Goal: Transaction & Acquisition: Obtain resource

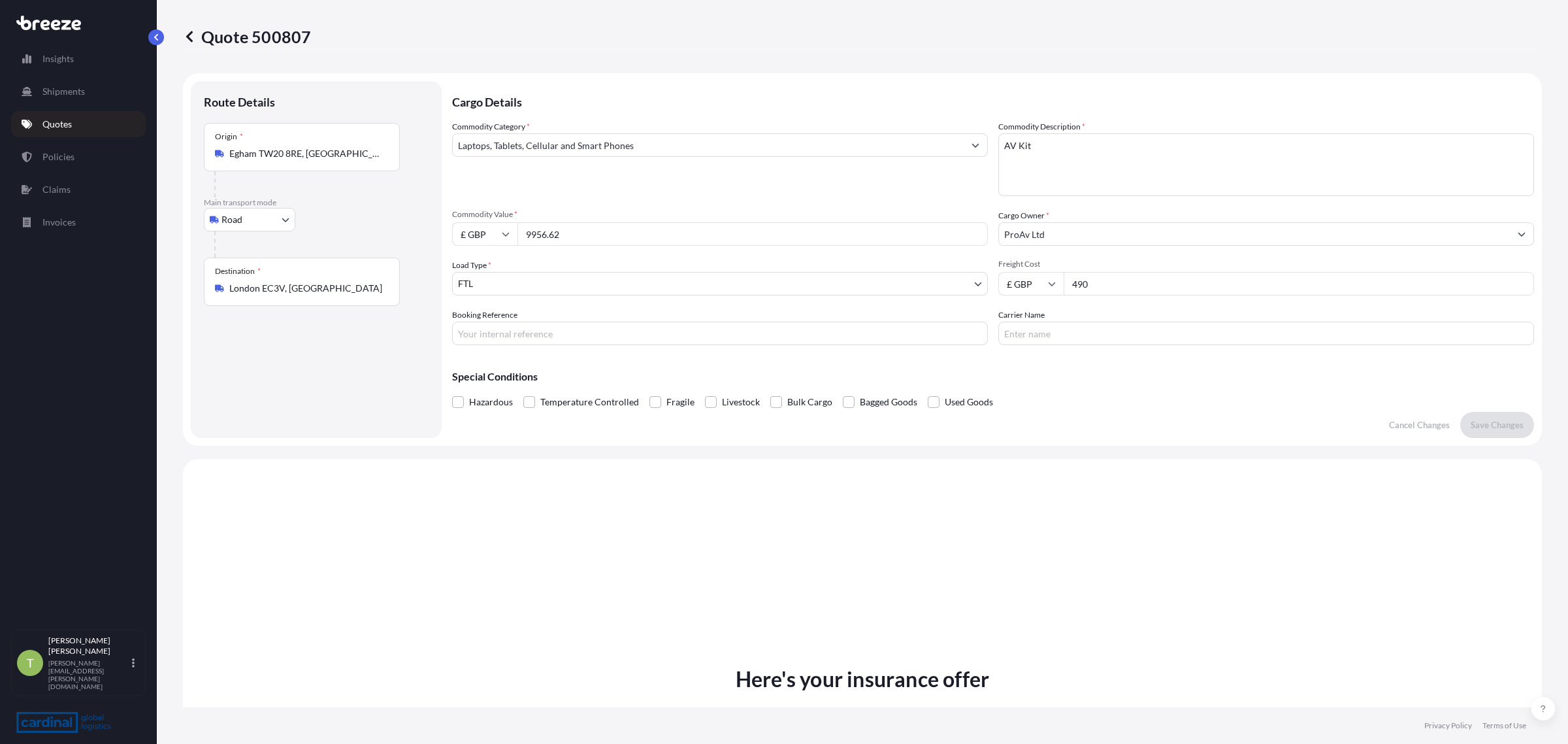
select select "Road"
select select "2"
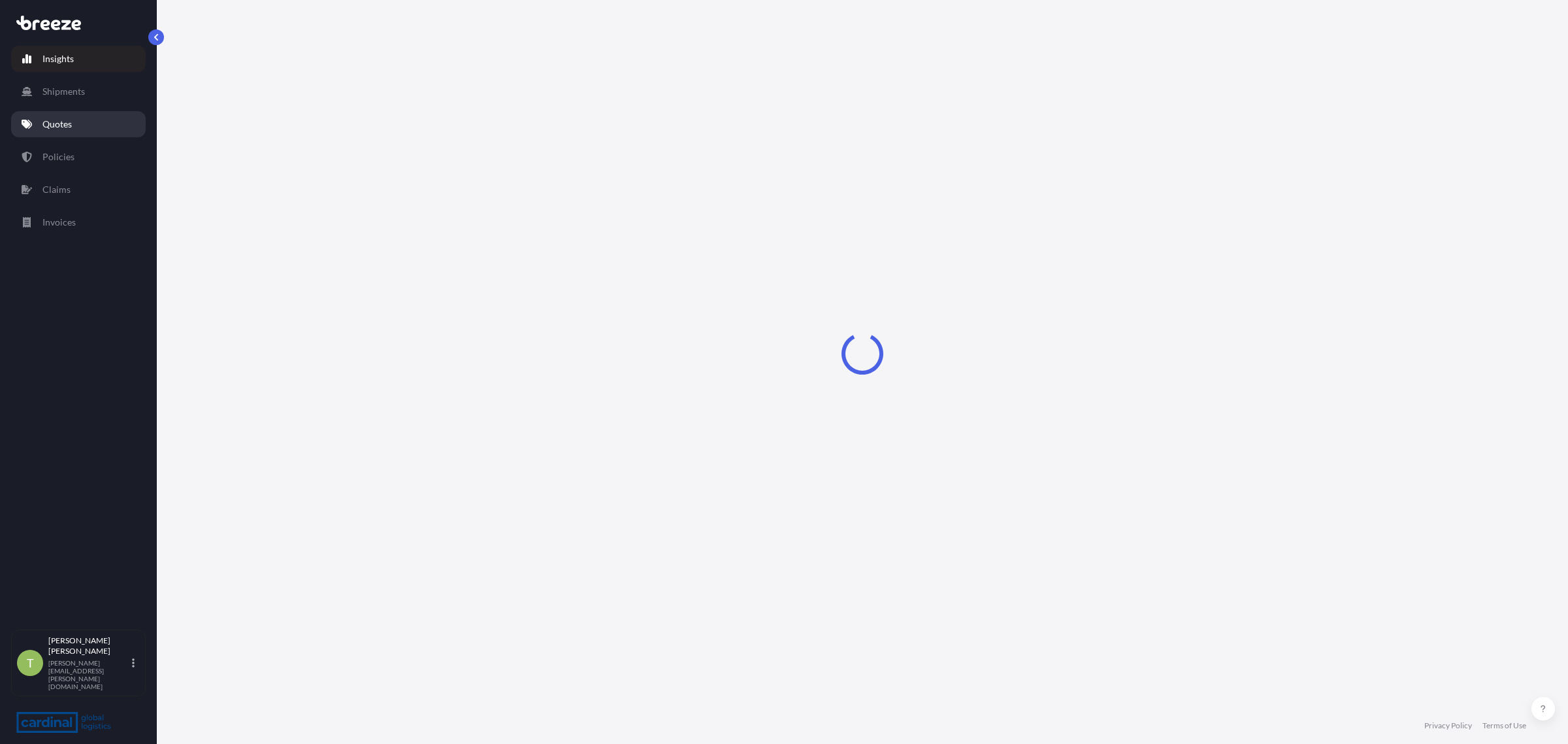
click at [62, 122] on p "Quotes" at bounding box center [57, 125] width 29 height 13
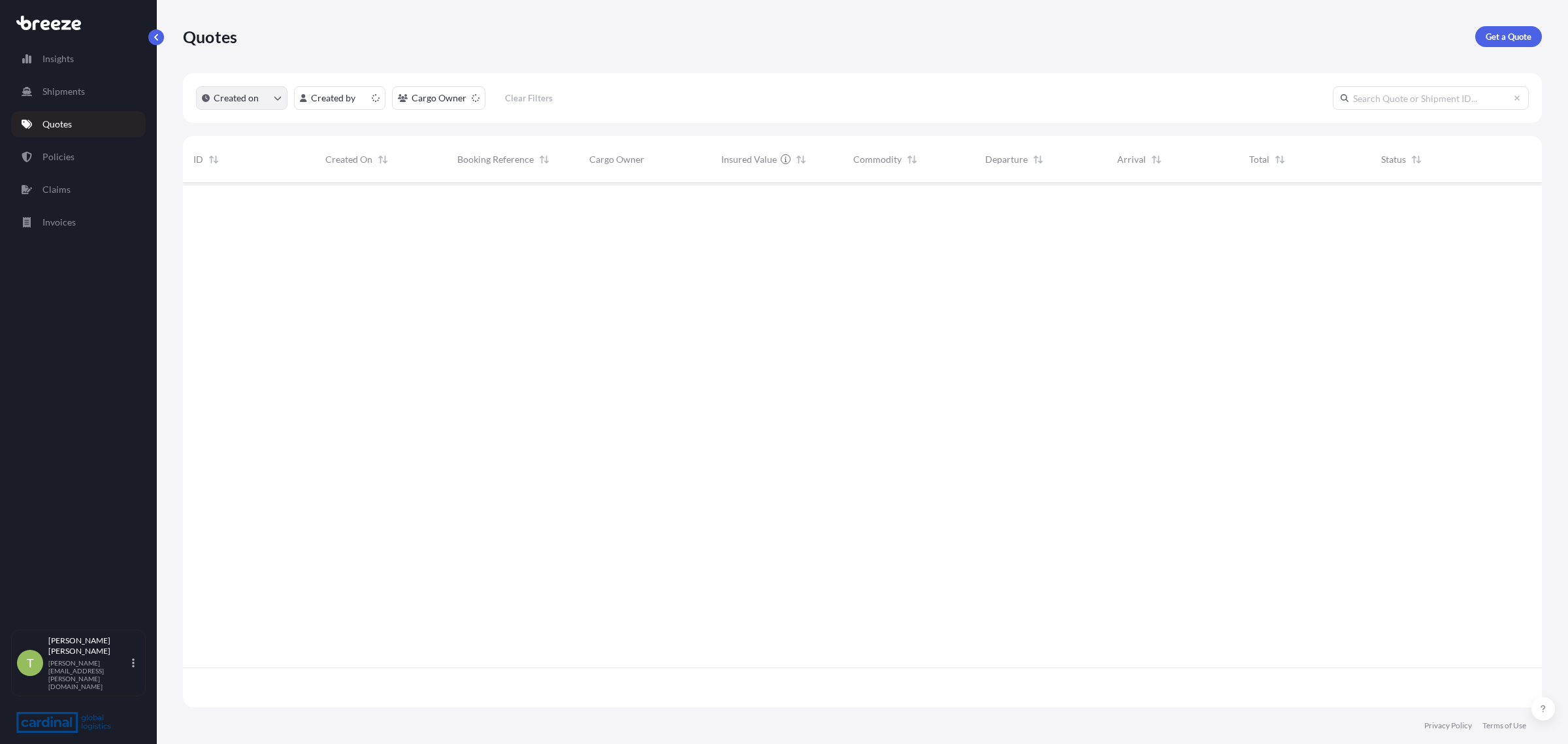
scroll to position [520, 1347]
click at [1511, 44] on link "Get a Quote" at bounding box center [1509, 36] width 66 height 21
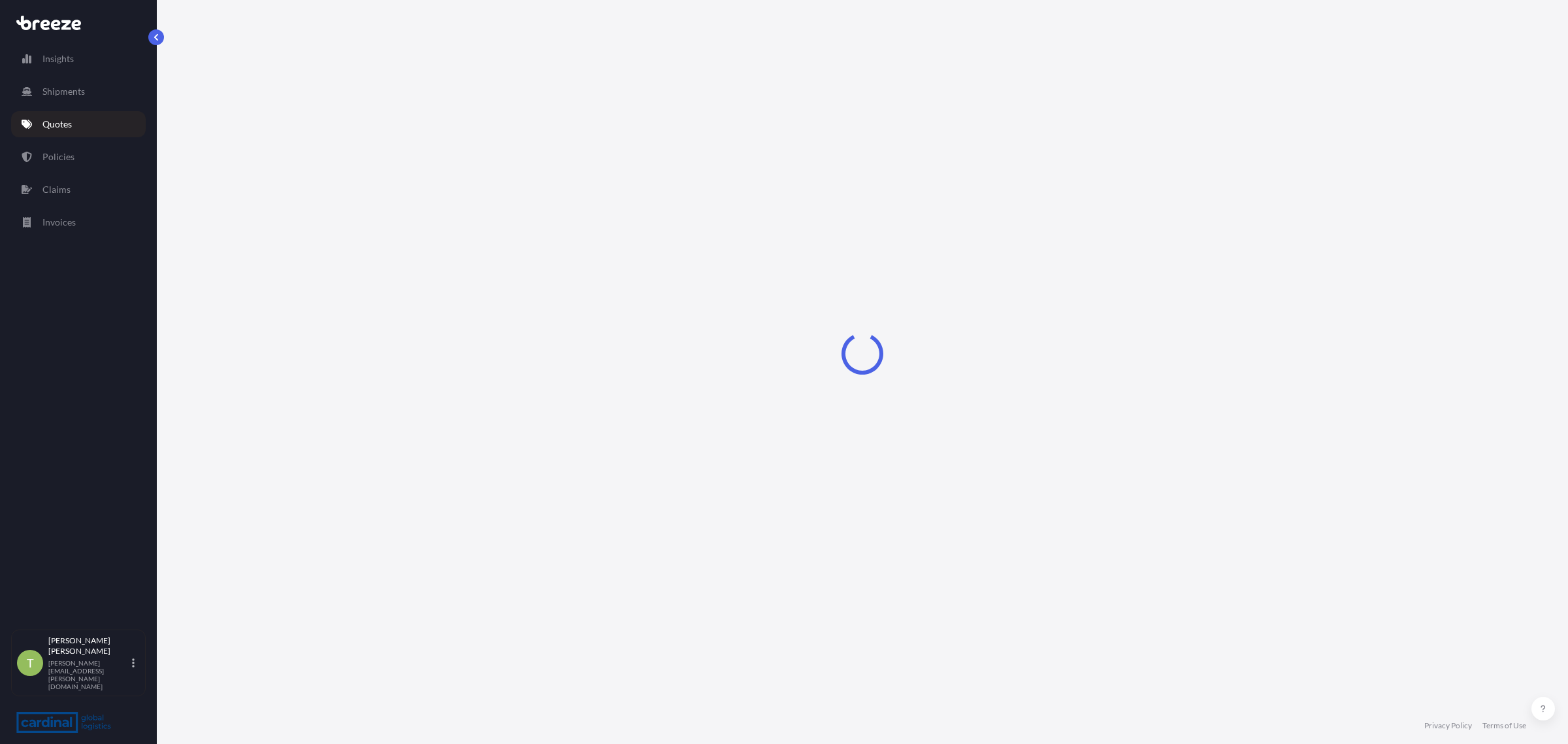
select select "Sea"
select select "1"
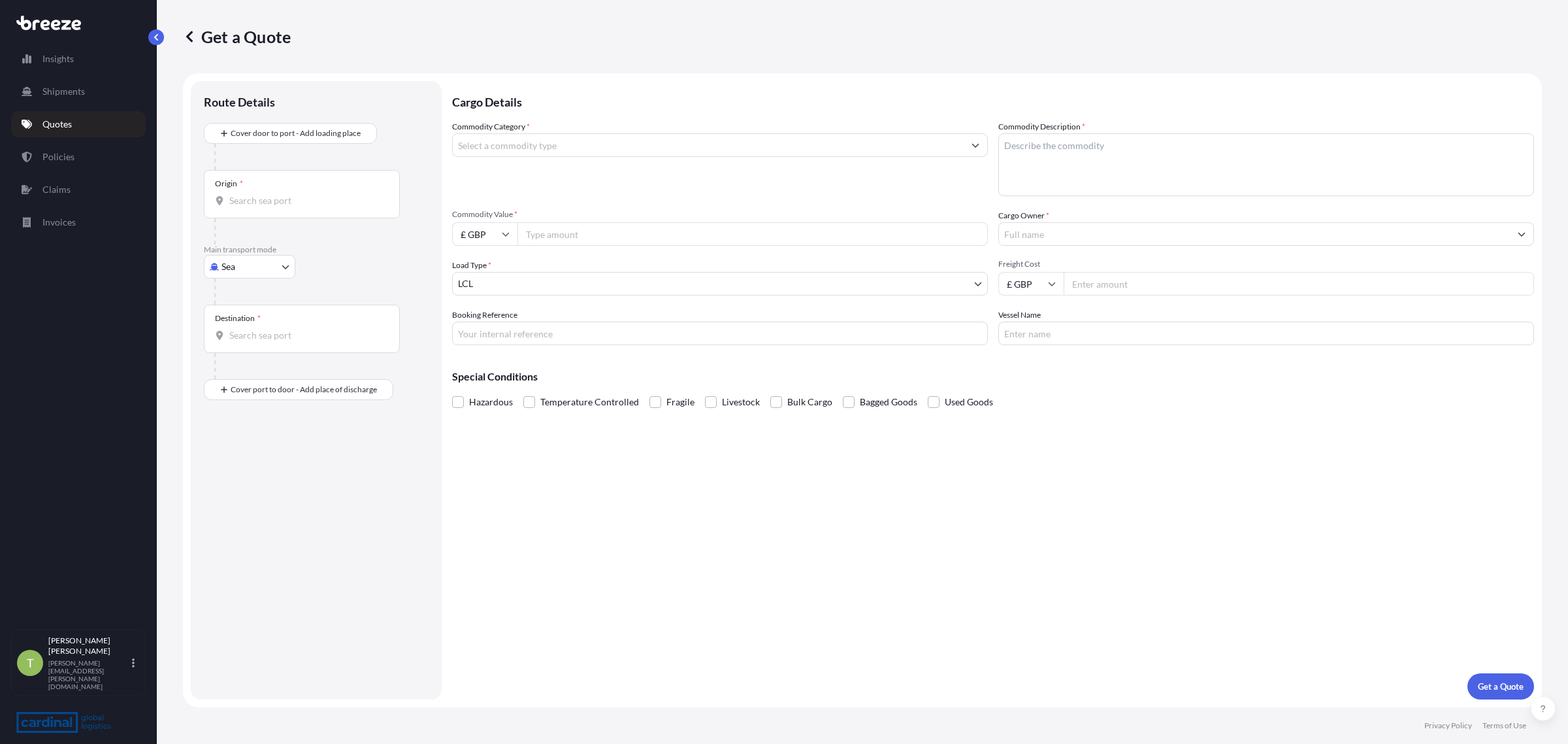
click at [250, 266] on body "Insights Shipments Quotes Policies Claims Invoices T Tristan Hagedorn tristan.h…" at bounding box center [784, 372] width 1568 height 744
click at [240, 347] on span "Road" at bounding box center [238, 347] width 21 height 13
select select "Road"
click at [268, 171] on div "Origin *" at bounding box center [302, 152] width 196 height 48
click at [268, 165] on input "Origin *" at bounding box center [307, 159] width 155 height 13
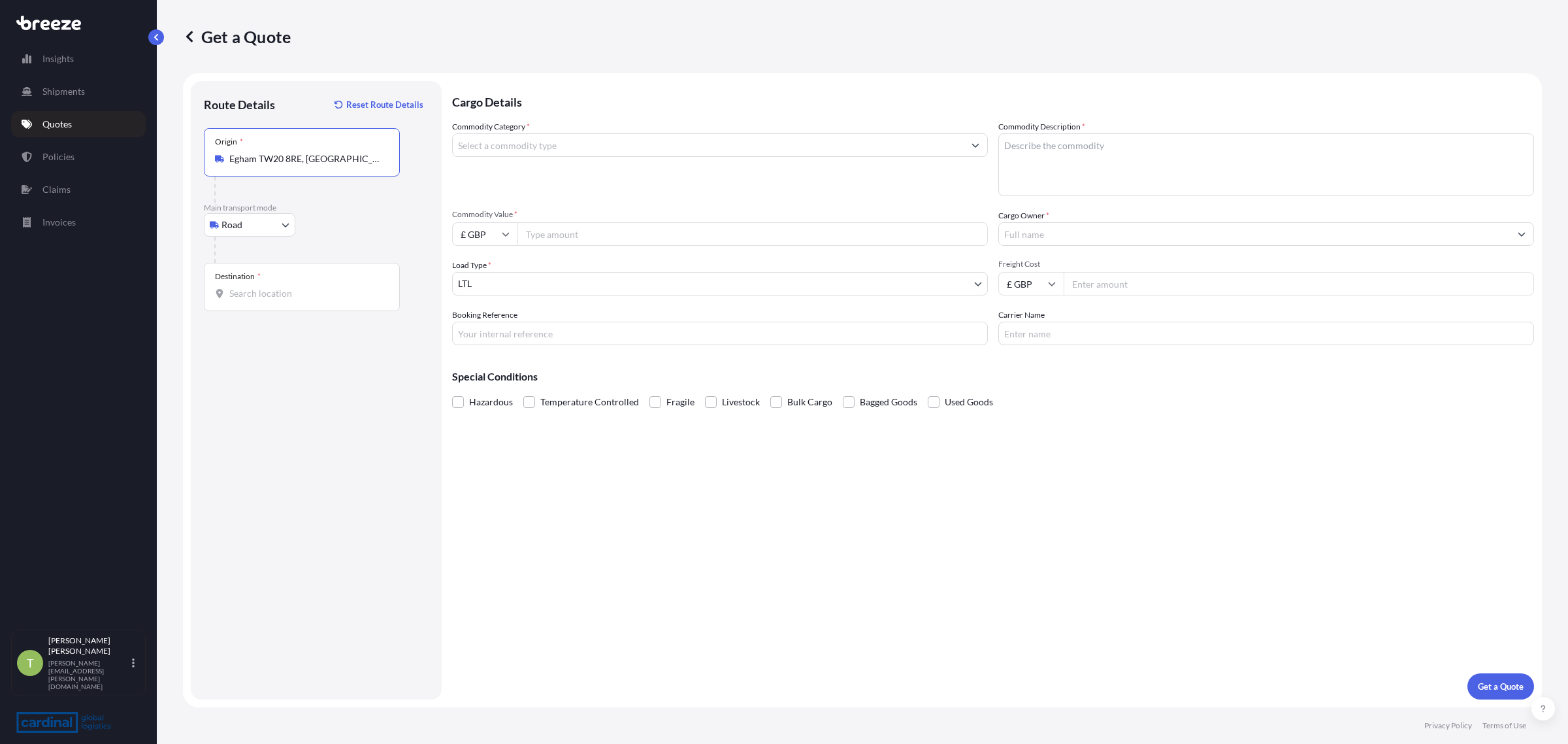
type input "Egham TW20 8RE, [GEOGRAPHIC_DATA]"
click at [253, 308] on div "Destination *" at bounding box center [302, 287] width 196 height 48
click at [253, 300] on input "Destination *" at bounding box center [307, 293] width 155 height 13
paste input "9393.34."
type input "9393.34."
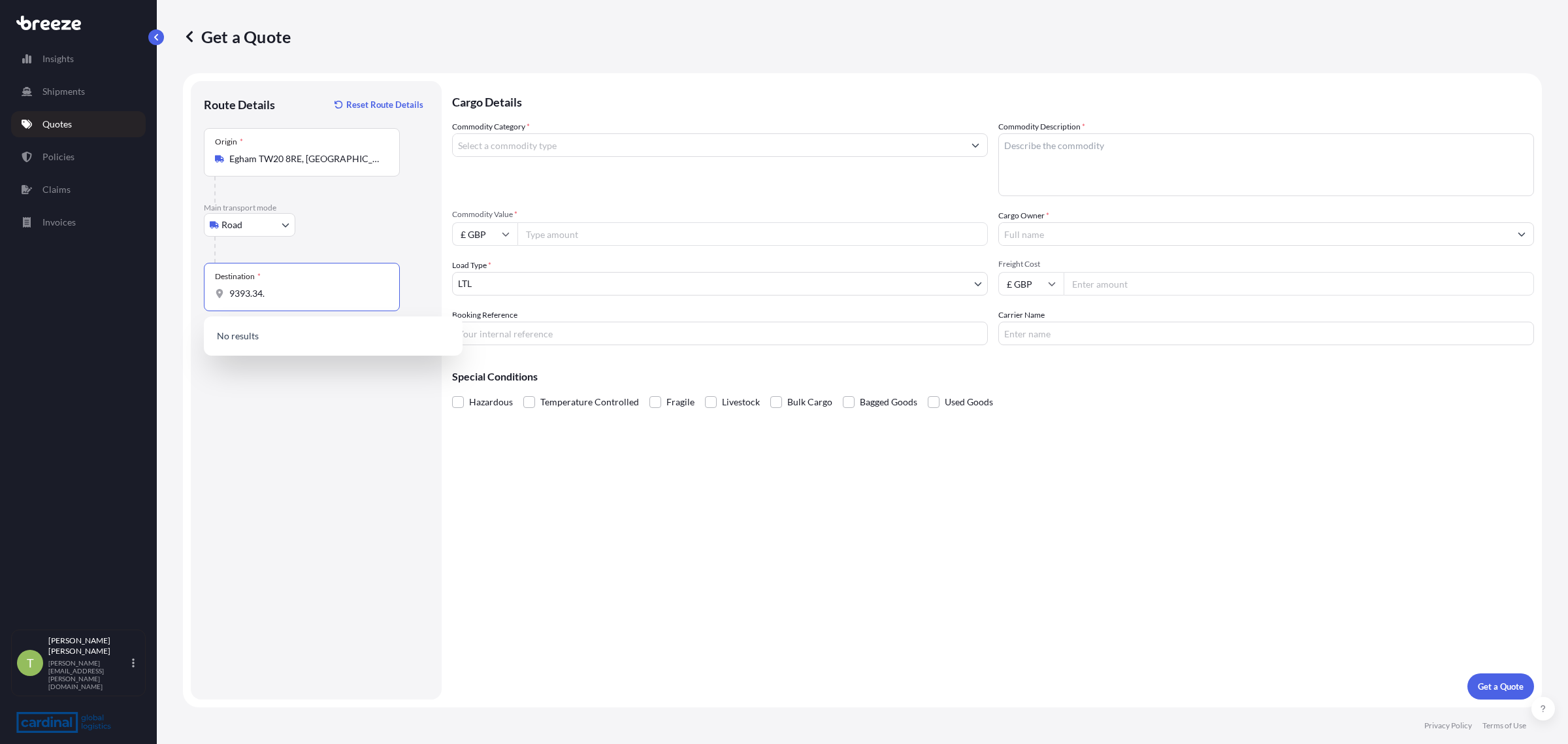
drag, startPoint x: 296, startPoint y: 289, endPoint x: 116, endPoint y: 301, distance: 180.4
click at [116, 301] on div "Insights Shipments Quotes Policies Claims Invoices T Tristan Hagedorn tristan.h…" at bounding box center [784, 372] width 1568 height 744
click at [563, 239] on input "Commodity Value *" at bounding box center [753, 234] width 470 height 23
paste input "9393.34"
type input "9393.34"
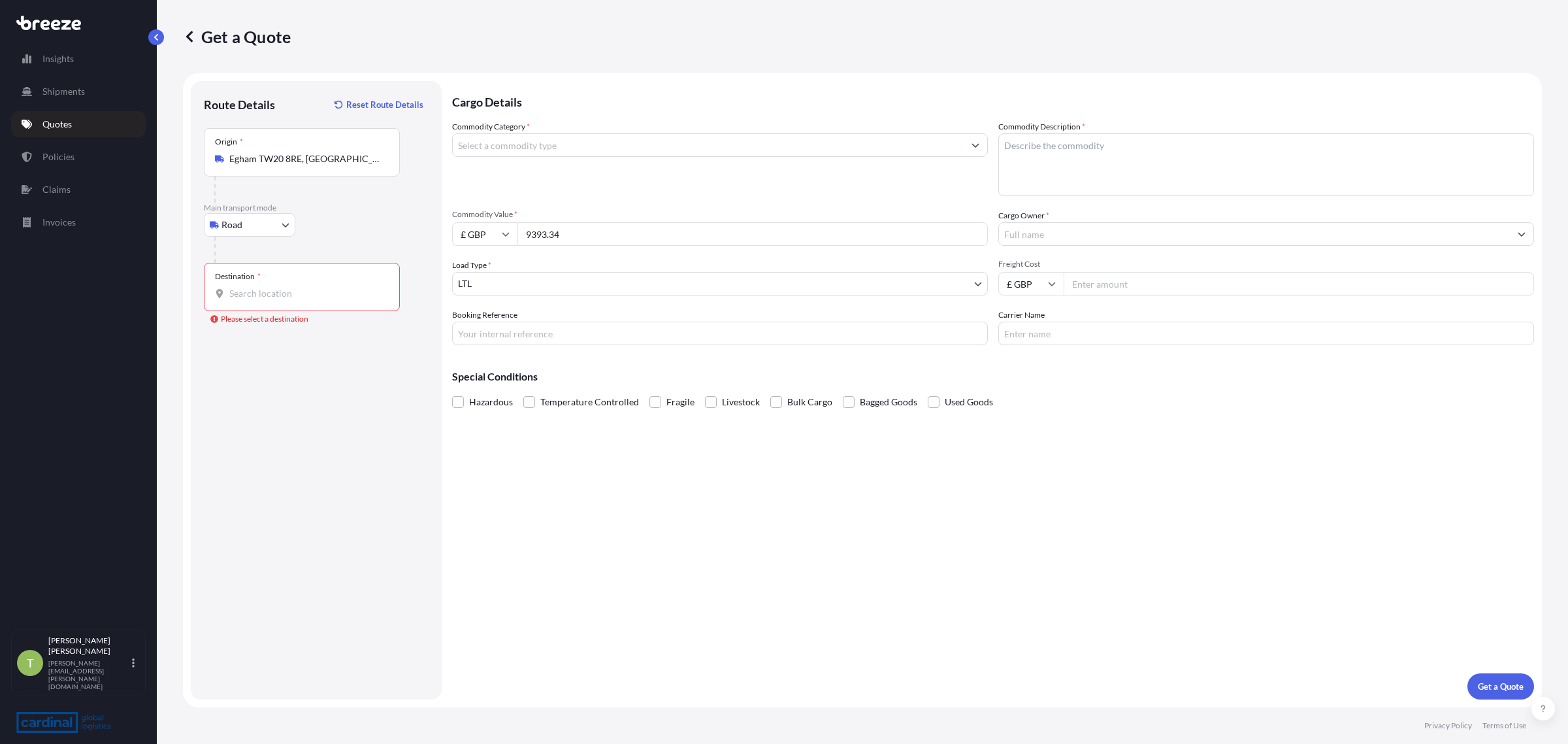
click at [347, 282] on div "Destination *" at bounding box center [302, 287] width 196 height 48
click at [347, 287] on input "Destination * Please select a destination" at bounding box center [307, 293] width 155 height 13
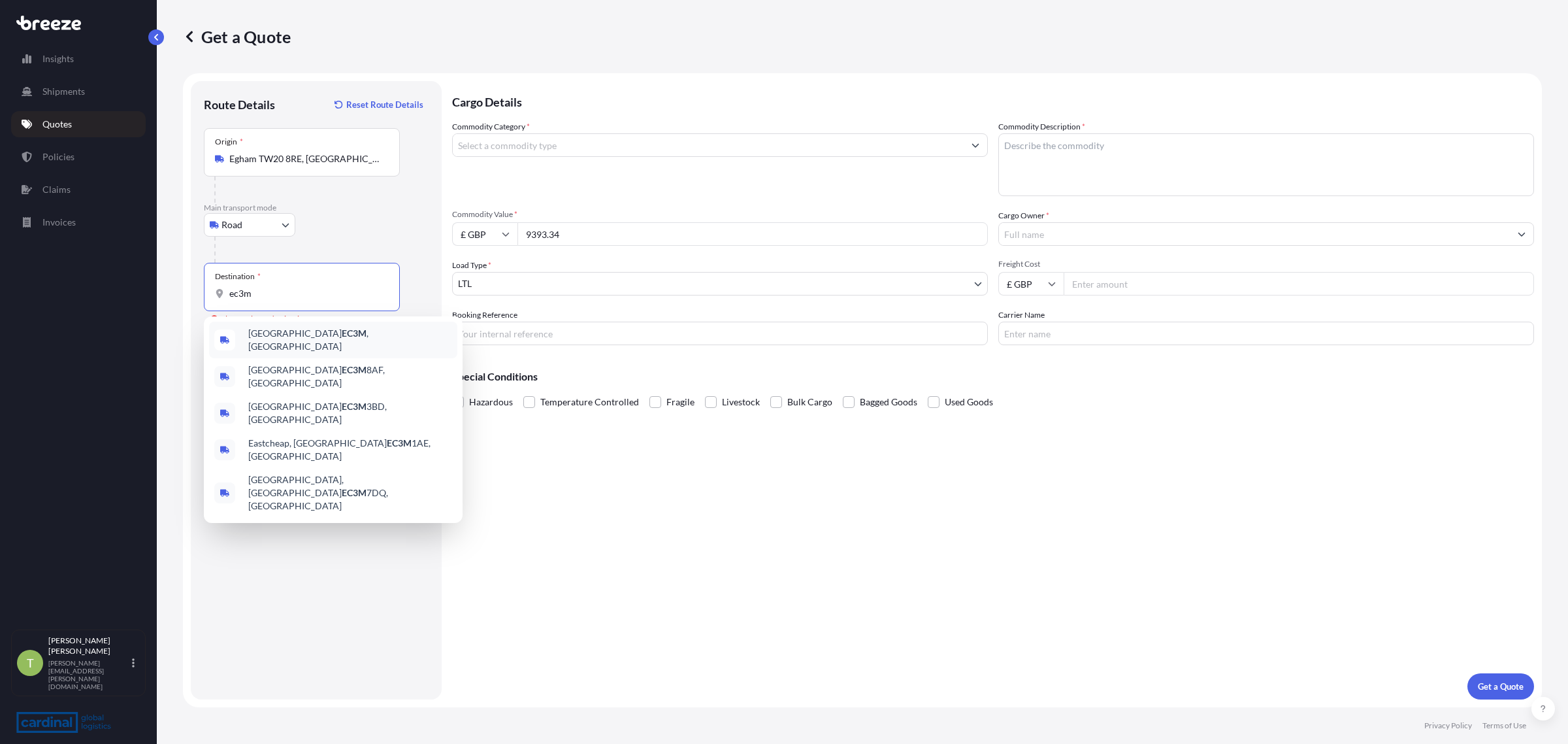
click at [313, 337] on span "London EC3M , UK" at bounding box center [350, 339] width 204 height 26
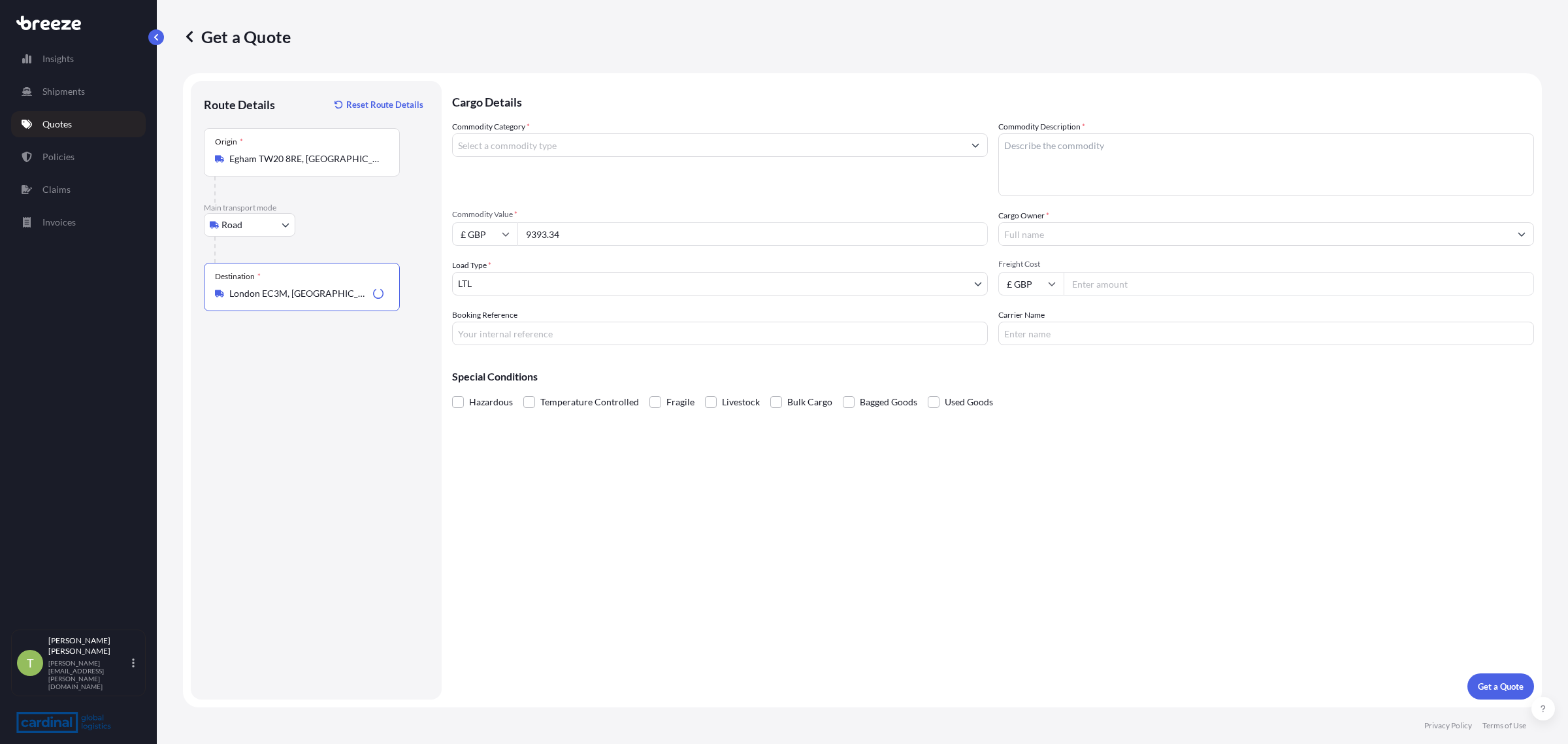
type input "London EC3M, UK"
click at [595, 151] on input "Commodity Category *" at bounding box center [708, 145] width 511 height 23
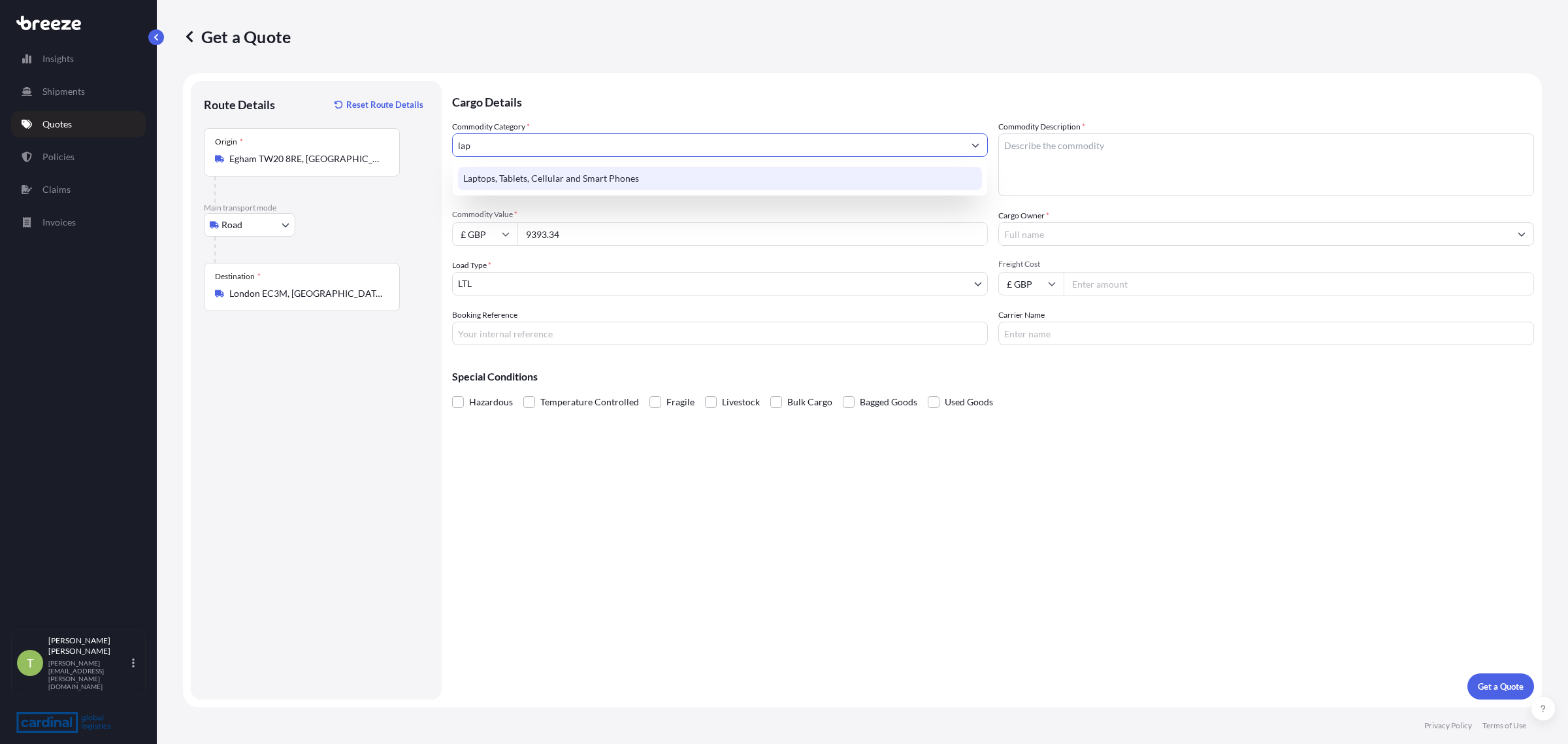
click at [570, 167] on div "Laptops, Tablets, Cellular and Smart Phones" at bounding box center [720, 179] width 524 height 23
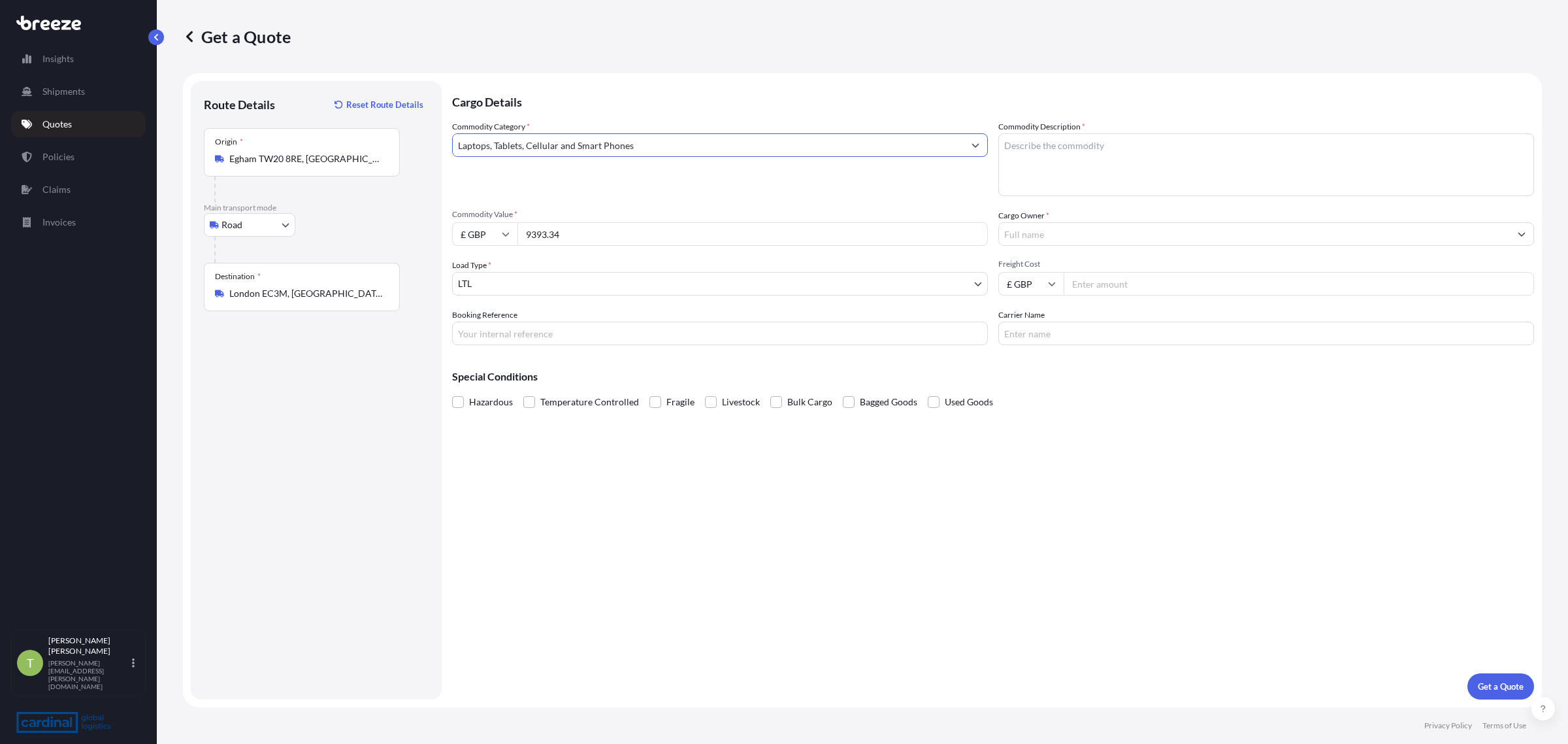
type input "Laptops, Tablets, Cellular and Smart Phones"
click at [1050, 142] on textarea "Commodity Description *" at bounding box center [1266, 164] width 536 height 62
type textarea "AV Kit"
click at [1099, 224] on input "Cargo Owner *" at bounding box center [1254, 234] width 511 height 23
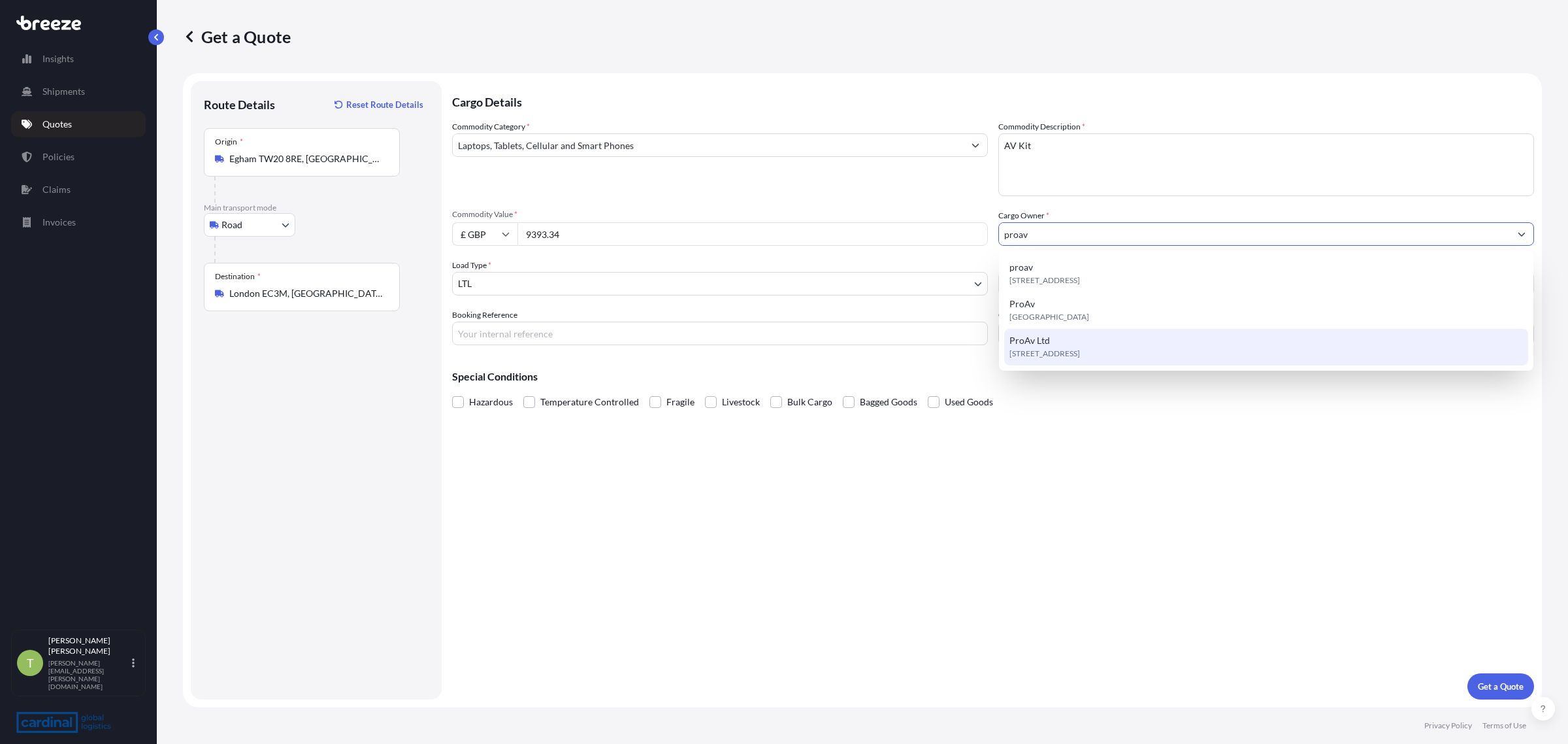
click at [1054, 338] on div "ProAv Ltd 4 Beta Way, TW20 8RZ, Egham, United Kingdom" at bounding box center [1266, 347] width 524 height 37
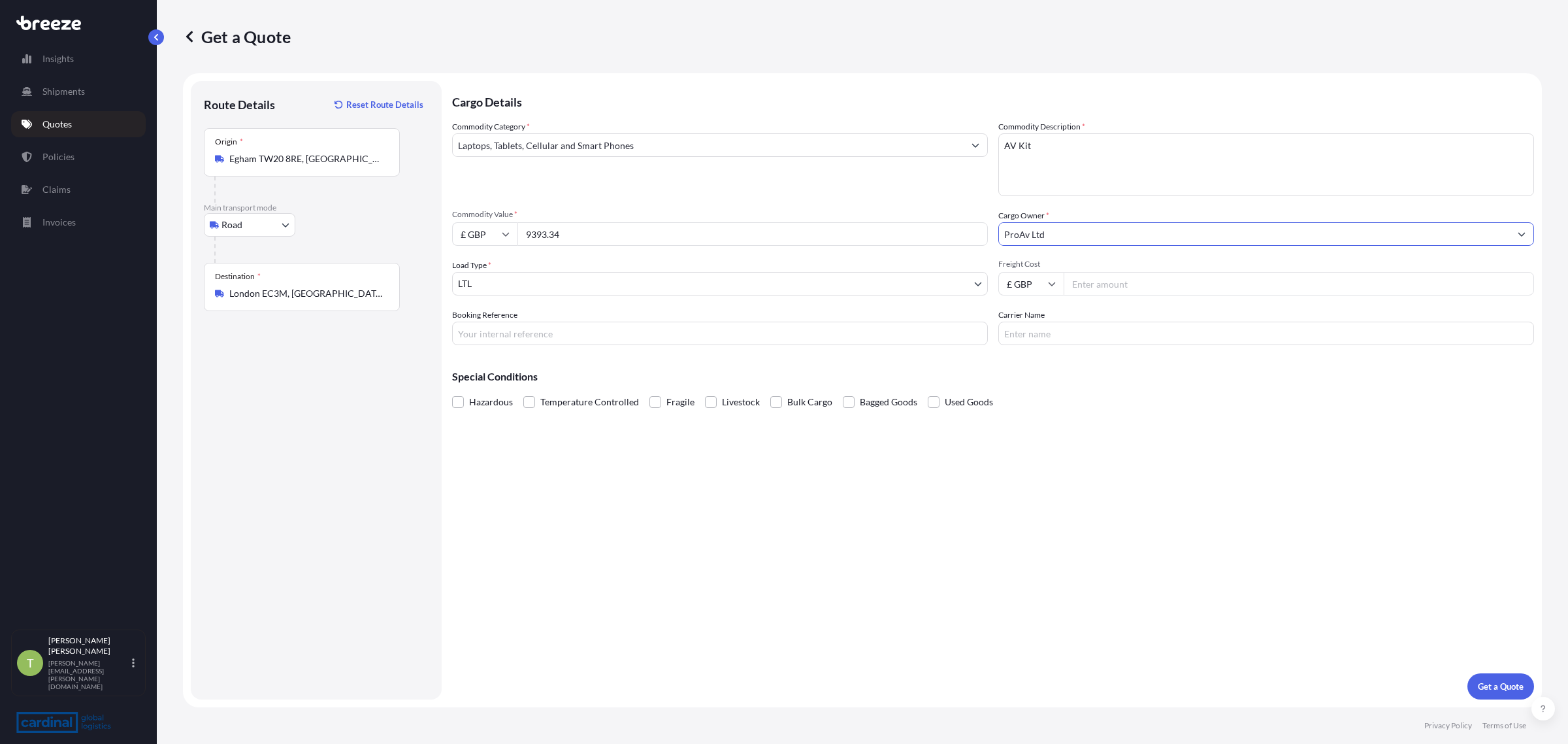
type input "ProAv Ltd"
click at [528, 288] on body "15 options available. 2 options available. 1 option available. 0 options availa…" at bounding box center [784, 372] width 1568 height 744
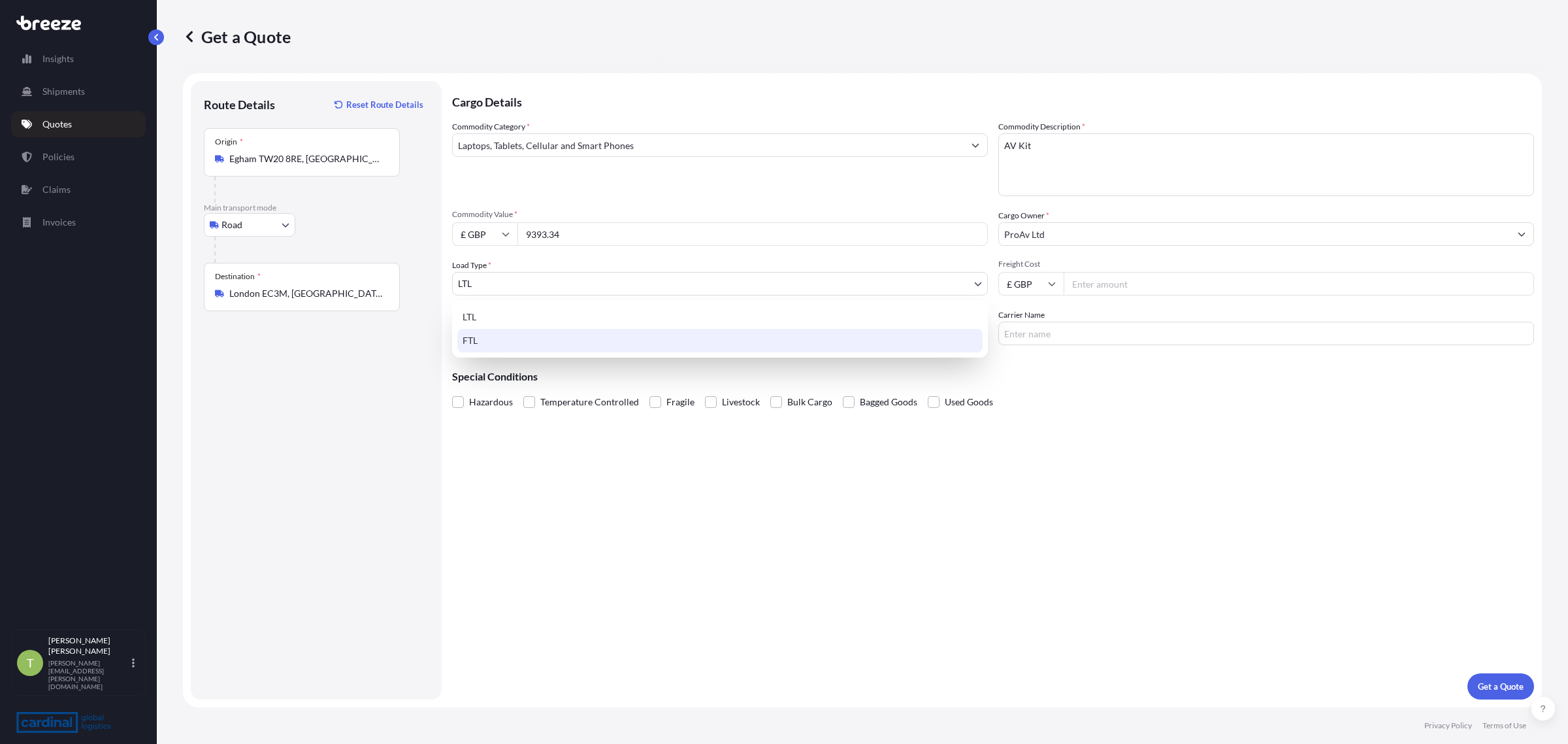
click at [508, 338] on div "FTL" at bounding box center [720, 341] width 525 height 23
select select "2"
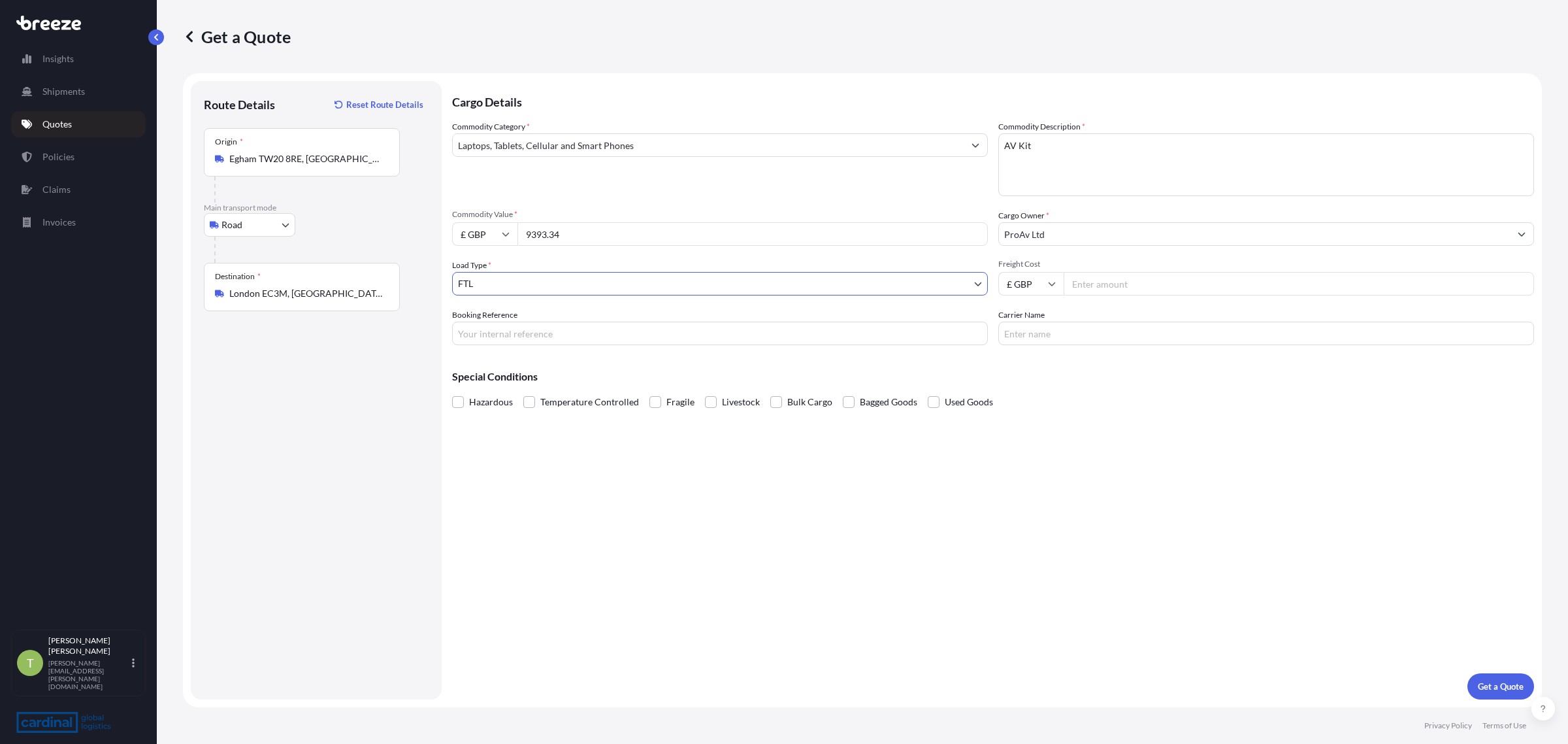
click at [1133, 302] on div "Commodity Category * Laptops, Tablets, Cellular and Smart Phones Commodity Desc…" at bounding box center [993, 233] width 1082 height 225
click at [1127, 291] on input "Freight Cost" at bounding box center [1299, 283] width 470 height 23
type input "825"
click at [1507, 693] on p "Get a Quote" at bounding box center [1501, 687] width 46 height 13
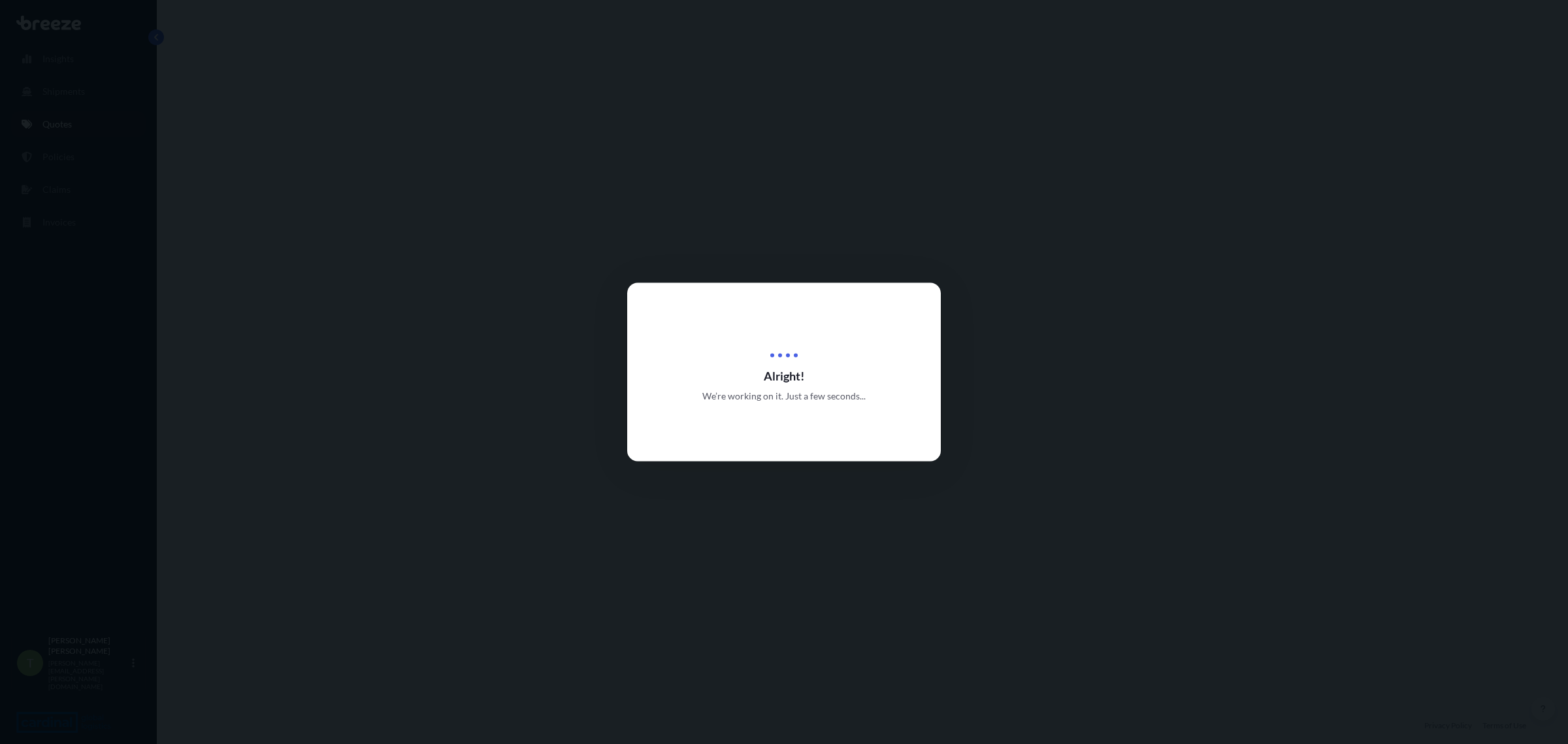
select select "Road"
select select "2"
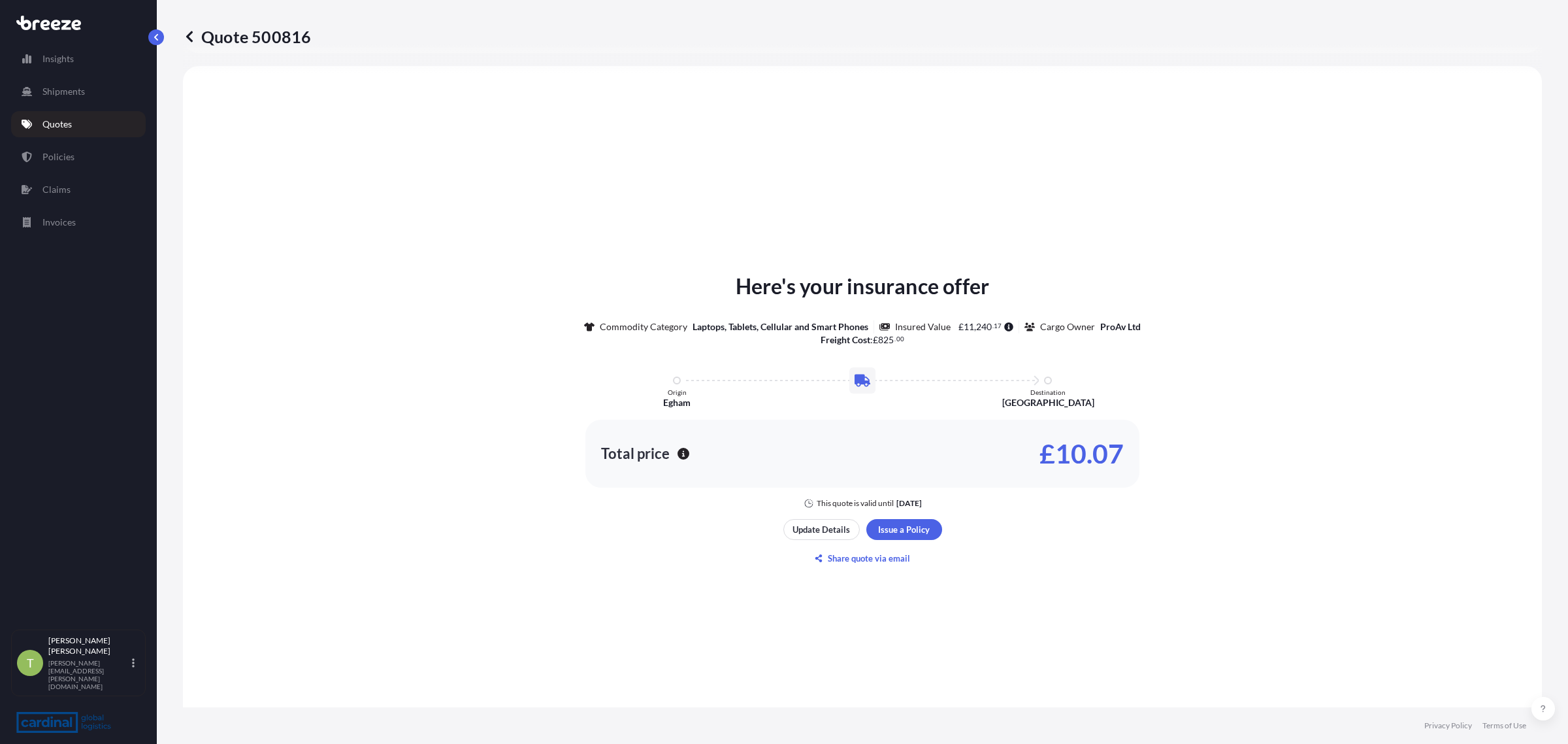
scroll to position [393, 0]
